Goal: Task Accomplishment & Management: Manage account settings

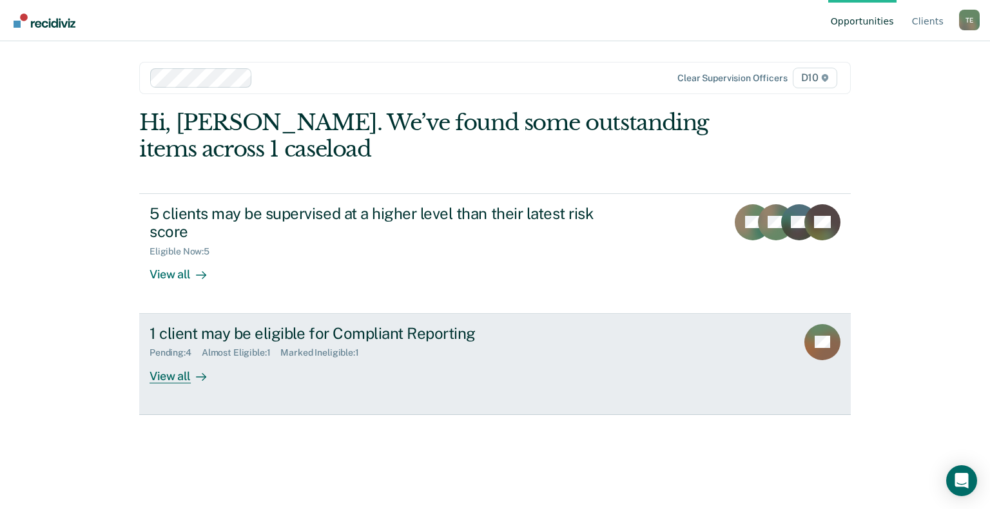
click at [169, 379] on div "View all" at bounding box center [186, 371] width 72 height 25
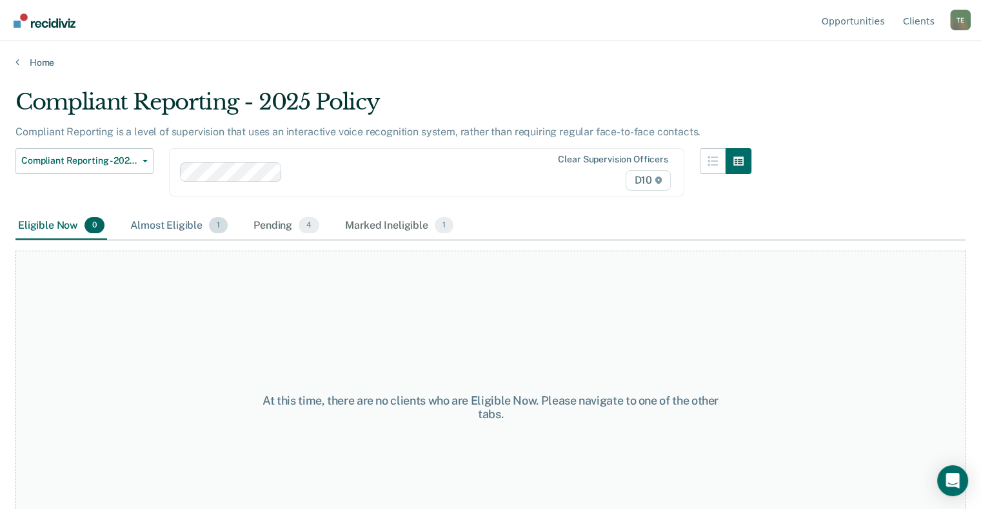
click at [192, 226] on div "Almost Eligible 1" at bounding box center [179, 226] width 103 height 28
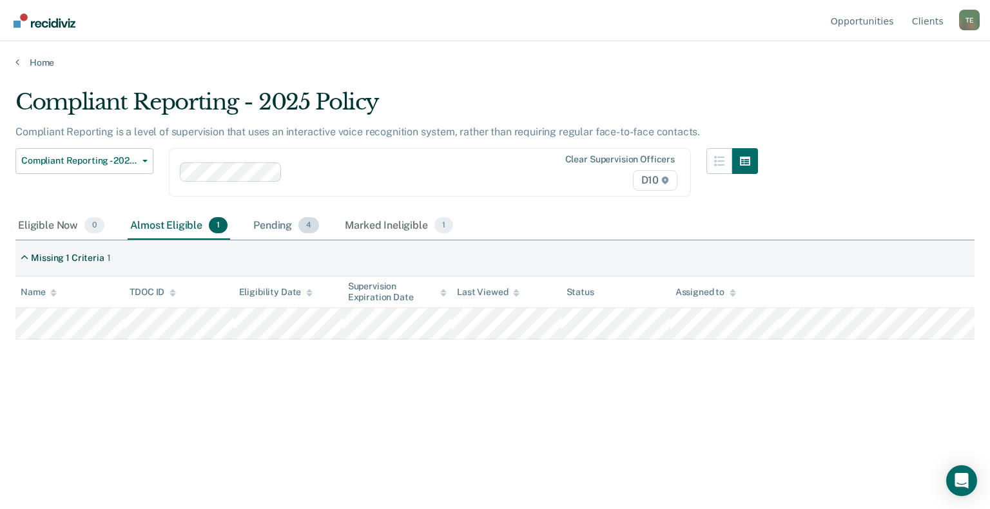
click at [280, 226] on div "Pending 4" at bounding box center [286, 226] width 71 height 28
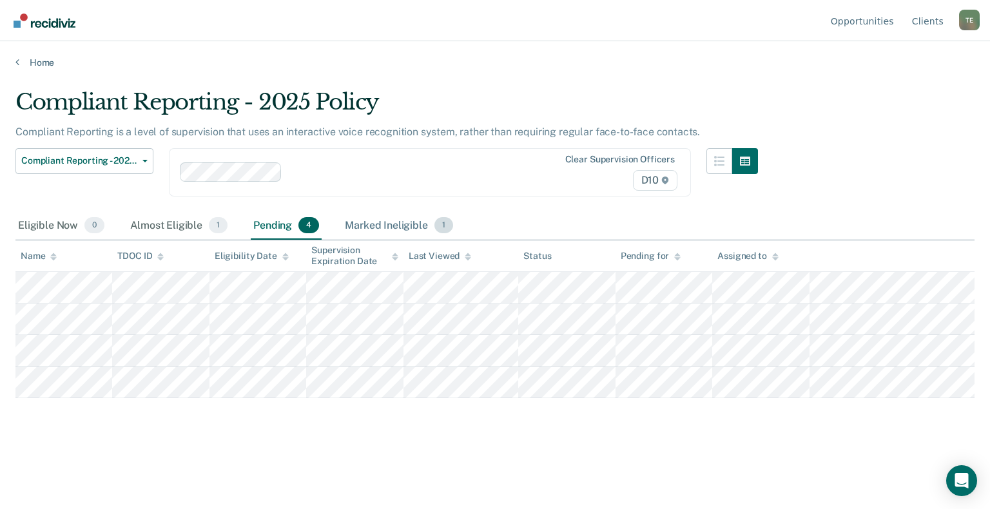
click at [380, 223] on div "Marked Ineligible 1" at bounding box center [398, 226] width 113 height 28
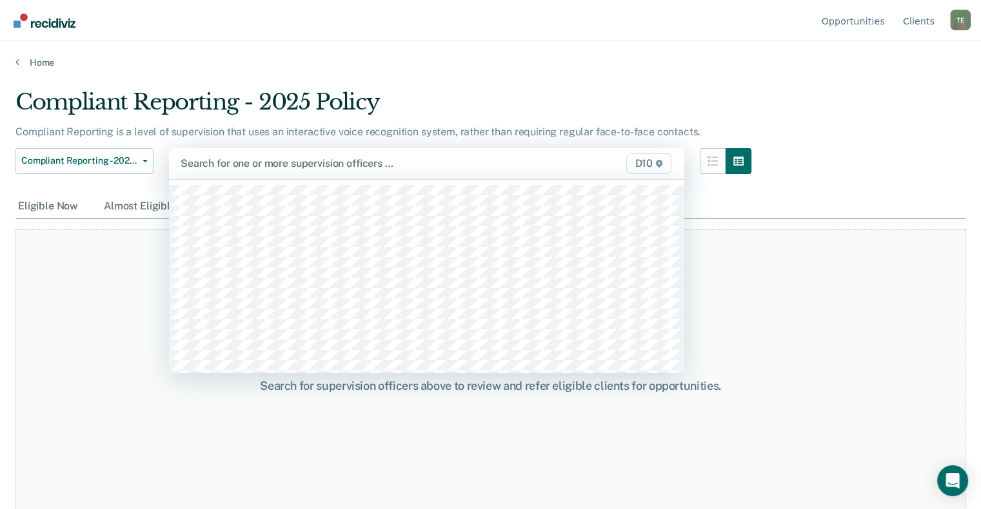
click at [614, 164] on div "D10" at bounding box center [600, 163] width 148 height 21
click at [330, 162] on div at bounding box center [353, 163] width 344 height 15
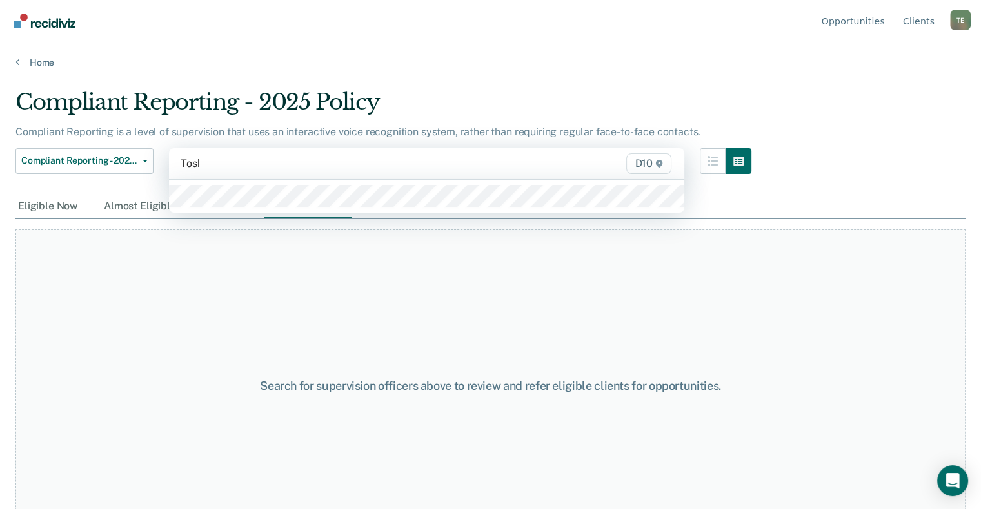
type input "[PERSON_NAME]"
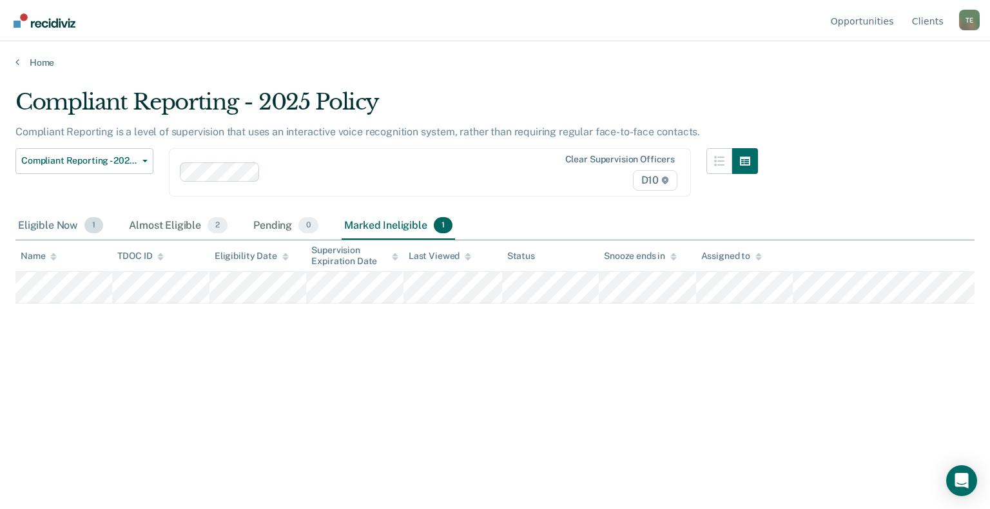
click at [49, 228] on div "Eligible Now 1" at bounding box center [60, 226] width 90 height 28
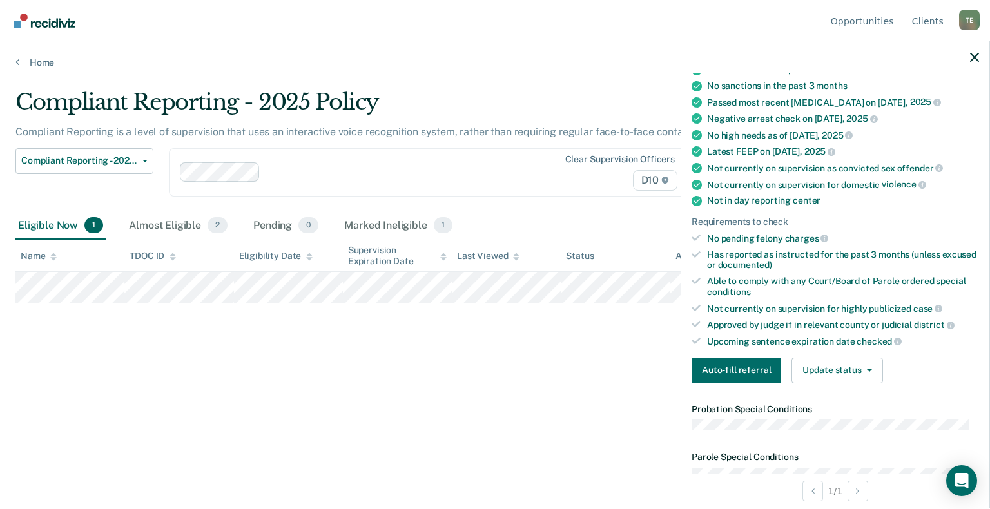
scroll to position [205, 0]
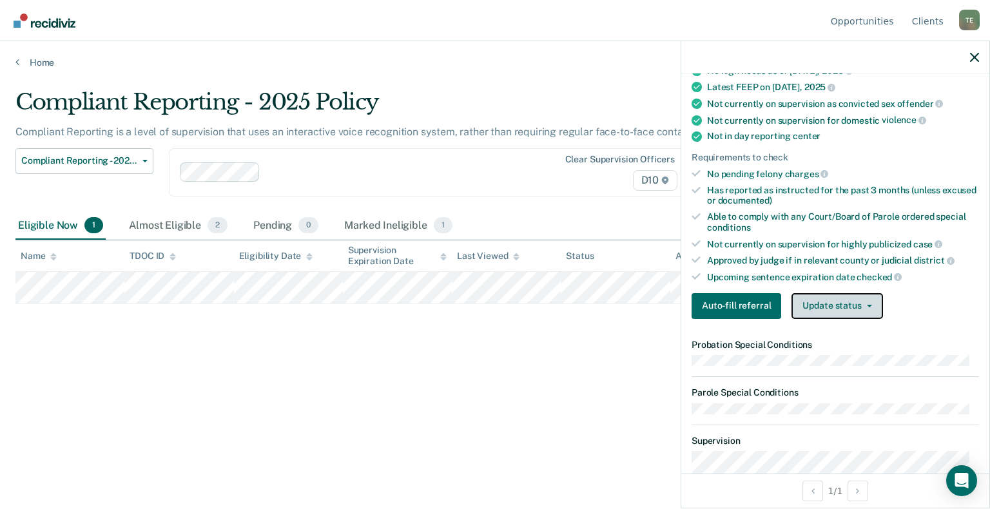
click at [840, 298] on button "Update status" at bounding box center [837, 306] width 91 height 26
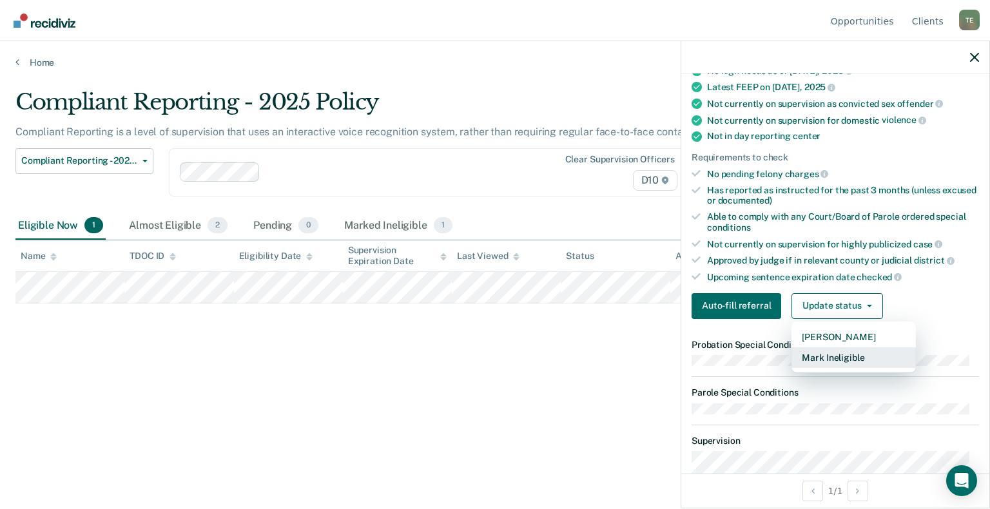
click at [840, 353] on button "Mark Ineligible" at bounding box center [854, 358] width 124 height 21
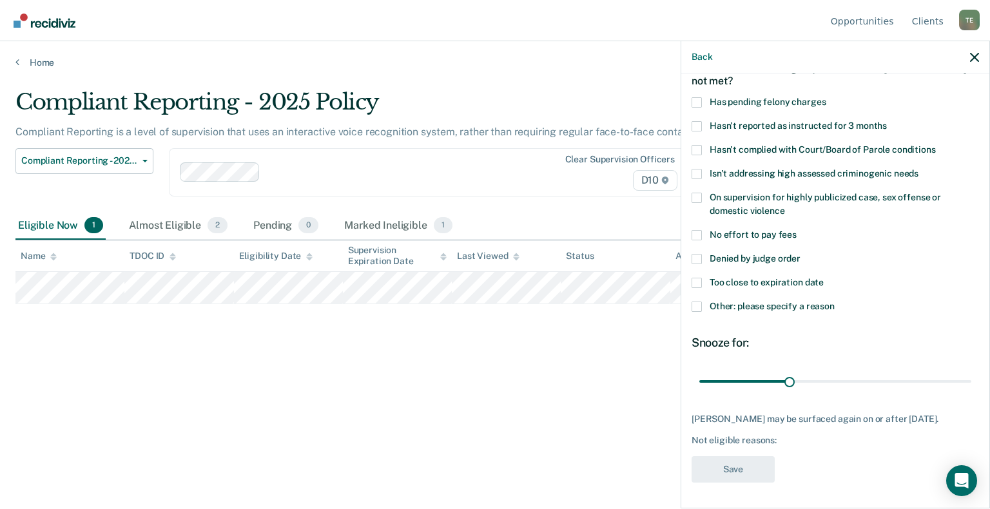
scroll to position [72, 0]
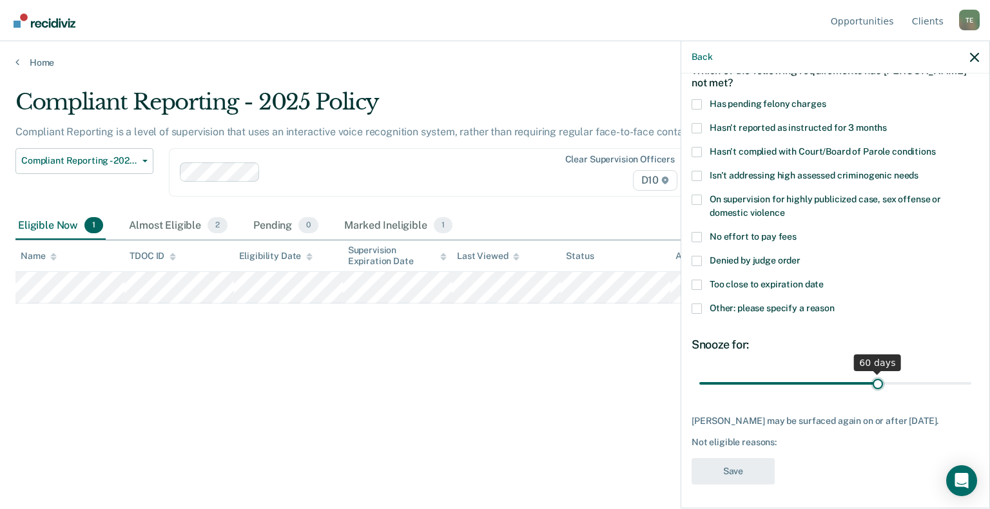
drag, startPoint x: 787, startPoint y: 382, endPoint x: 872, endPoint y: 380, distance: 85.1
type input "60"
click at [872, 380] on input "range" at bounding box center [836, 384] width 272 height 23
click at [694, 311] on span at bounding box center [697, 309] width 10 height 10
click at [835, 304] on input "Other: please specify a reason" at bounding box center [835, 304] width 0 height 0
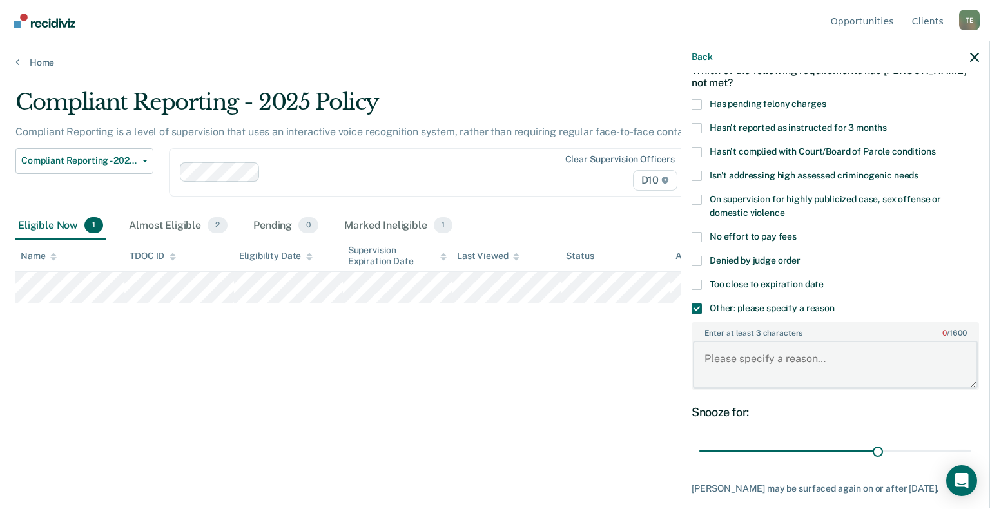
click at [779, 357] on textarea "Enter at least 3 characters 0 / 1600" at bounding box center [835, 365] width 285 height 48
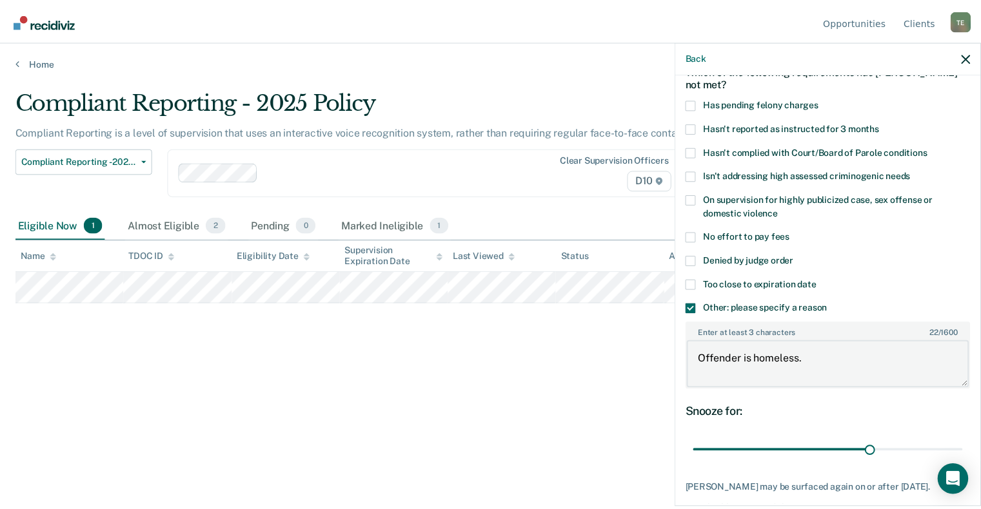
scroll to position [139, 0]
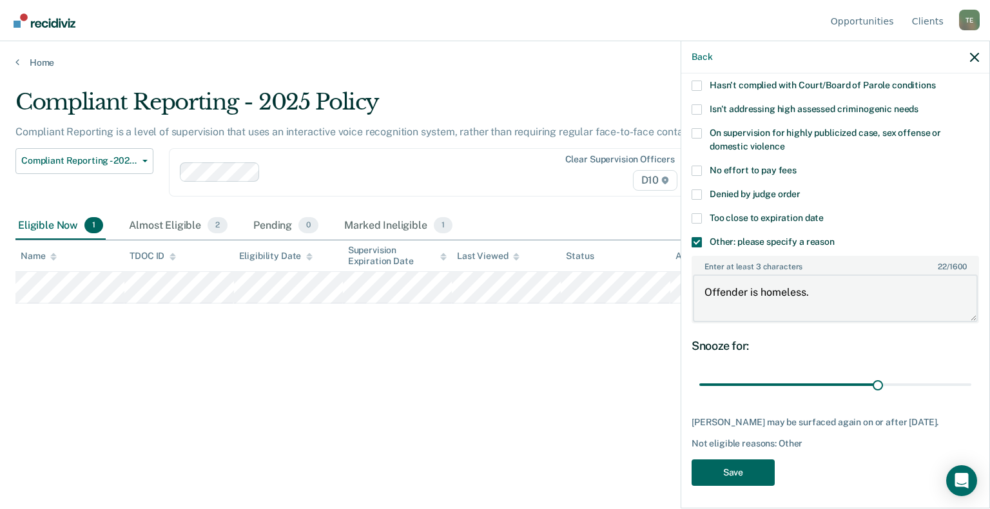
type textarea "Offender is homeless."
click at [731, 467] on button "Save" at bounding box center [733, 473] width 83 height 26
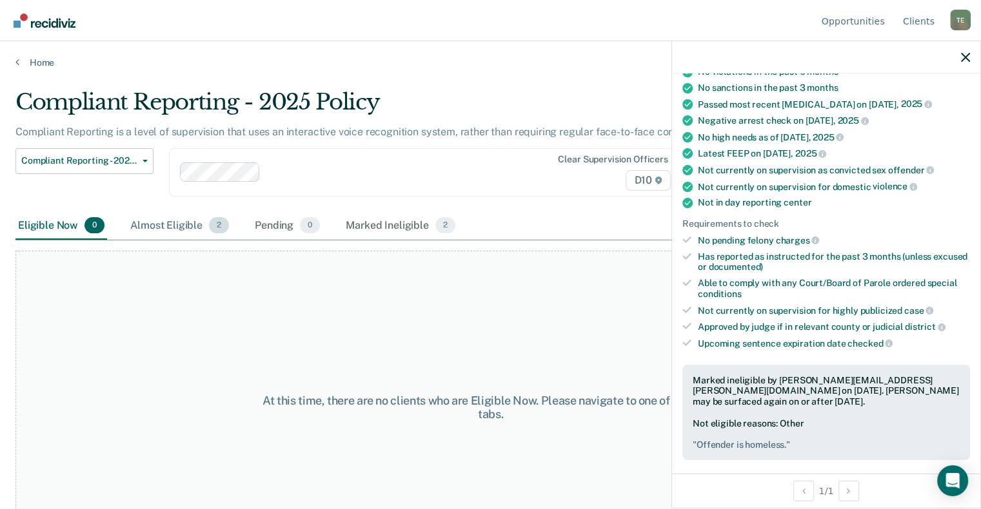
click at [179, 231] on div "Almost Eligible 2" at bounding box center [180, 226] width 104 height 28
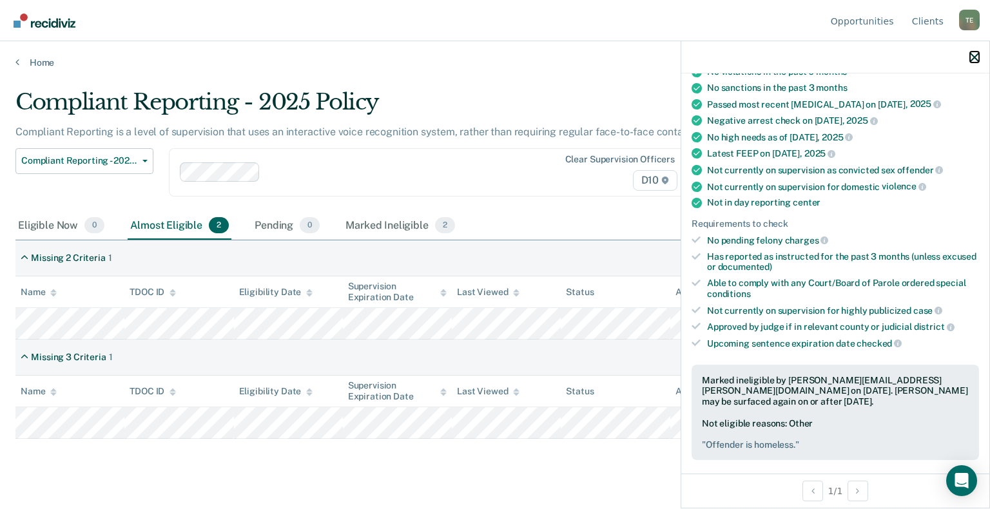
click at [975, 57] on icon "button" at bounding box center [974, 57] width 9 height 9
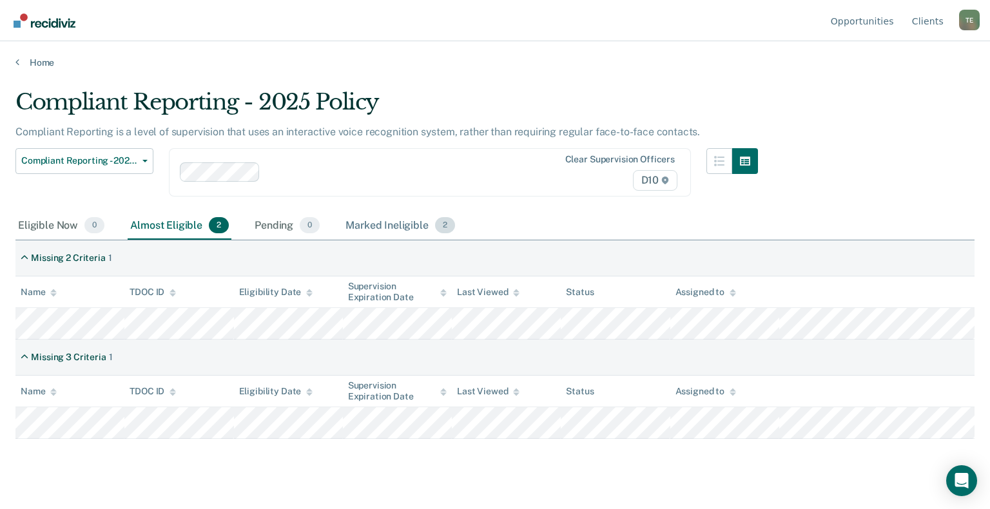
click at [381, 219] on div "Marked Ineligible 2" at bounding box center [400, 226] width 115 height 28
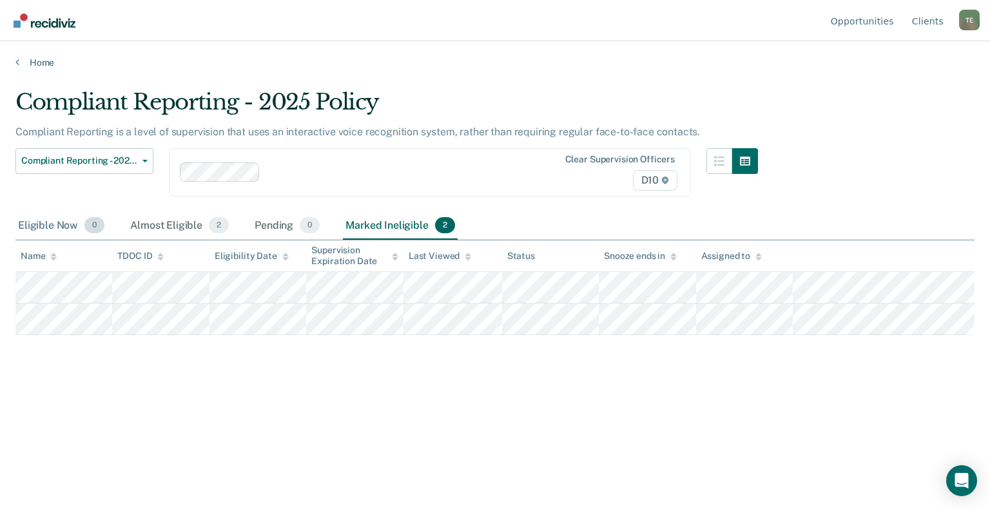
click at [31, 221] on div "Eligible Now 0" at bounding box center [61, 226] width 92 height 28
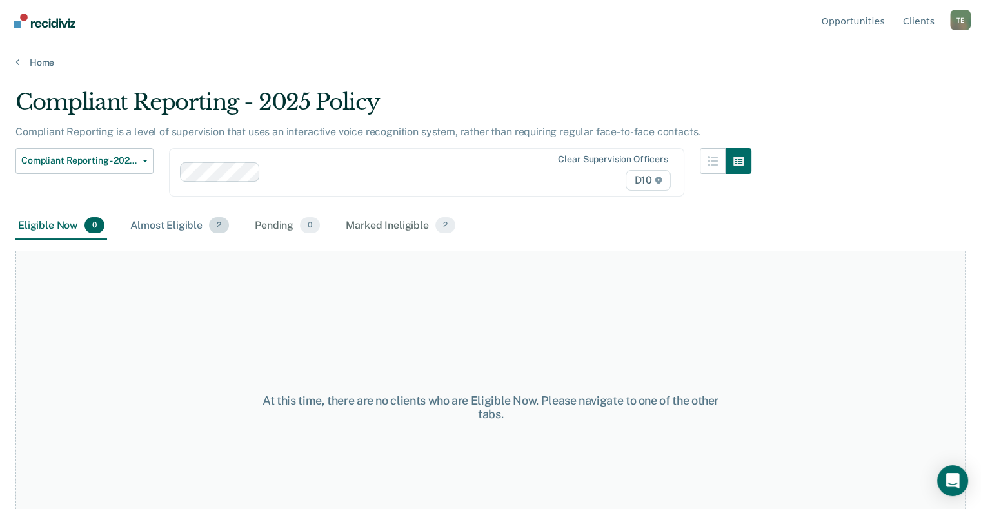
click at [175, 221] on div "Almost Eligible 2" at bounding box center [180, 226] width 104 height 28
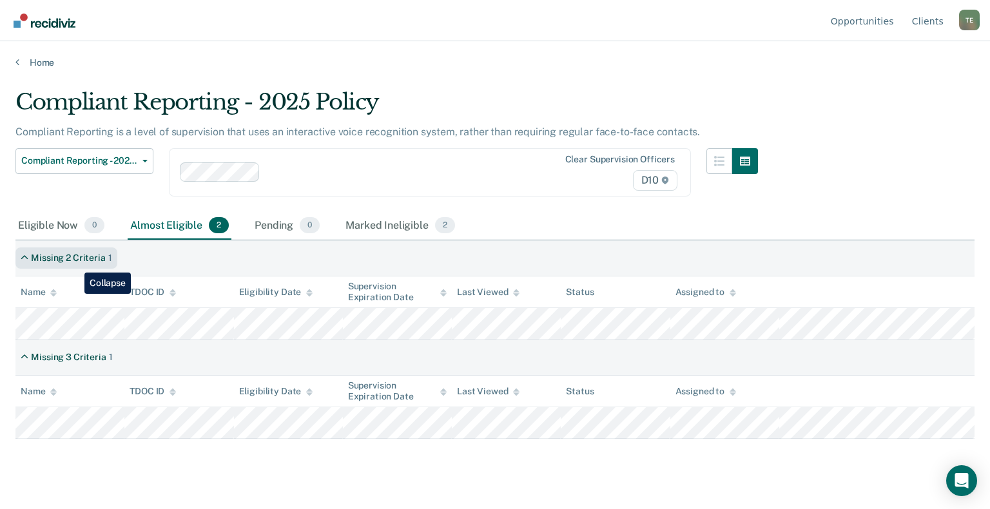
click at [75, 263] on div "Missing 2 Criteria 1" at bounding box center [66, 258] width 102 height 21
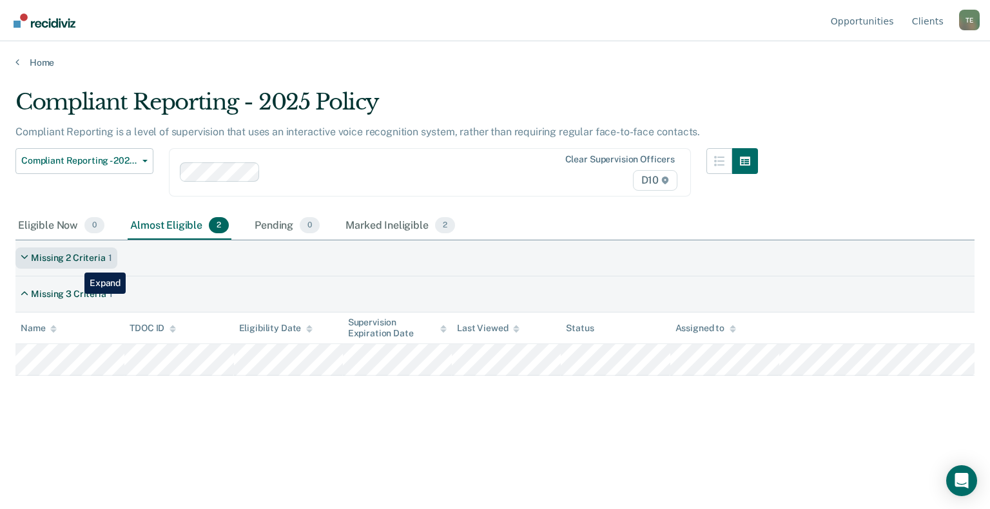
click at [75, 263] on div "Missing 2 Criteria 1" at bounding box center [66, 258] width 102 height 21
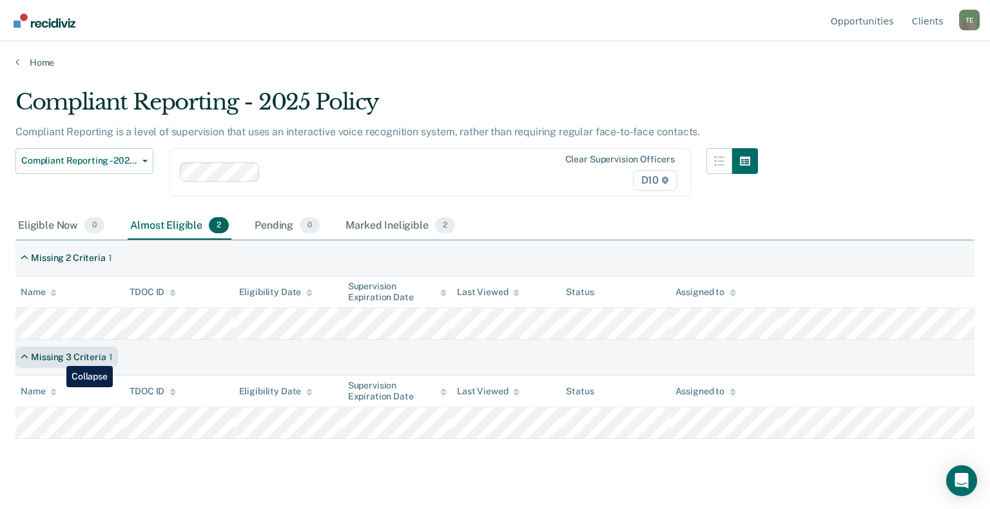
click at [57, 356] on div "Missing 3 Criteria" at bounding box center [68, 357] width 75 height 11
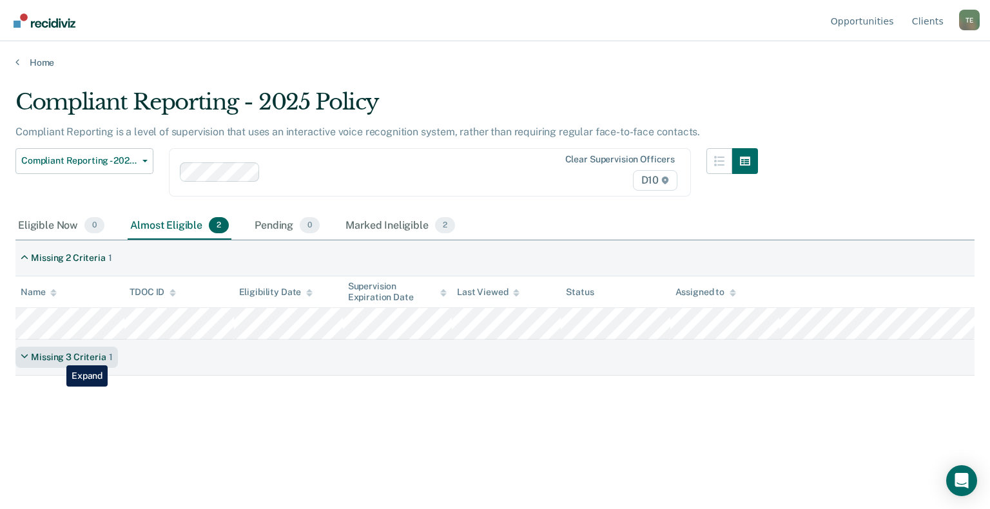
click at [57, 356] on div "Missing 3 Criteria" at bounding box center [68, 357] width 75 height 11
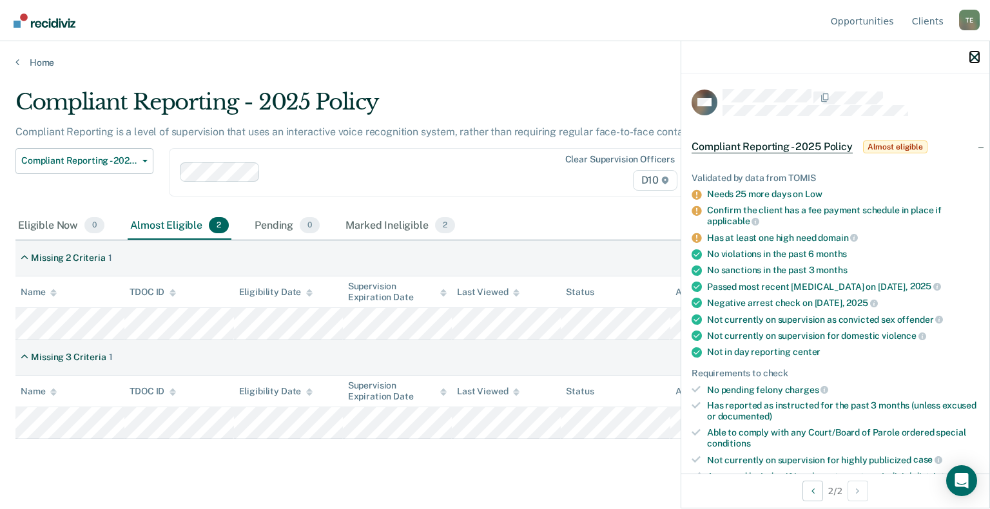
click at [971, 59] on icon "button" at bounding box center [974, 57] width 9 height 9
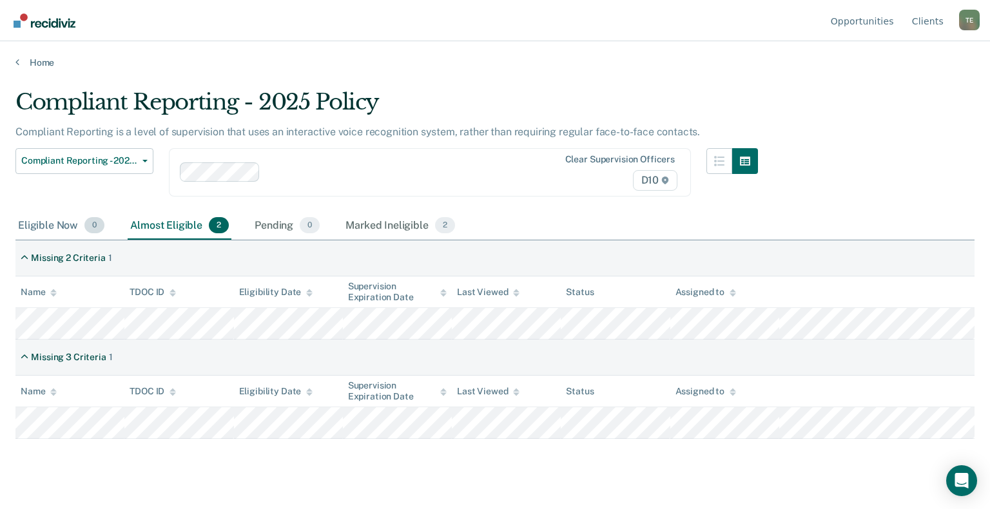
click at [52, 223] on div "Eligible Now 0" at bounding box center [61, 226] width 92 height 28
